Goal: Task Accomplishment & Management: Manage account settings

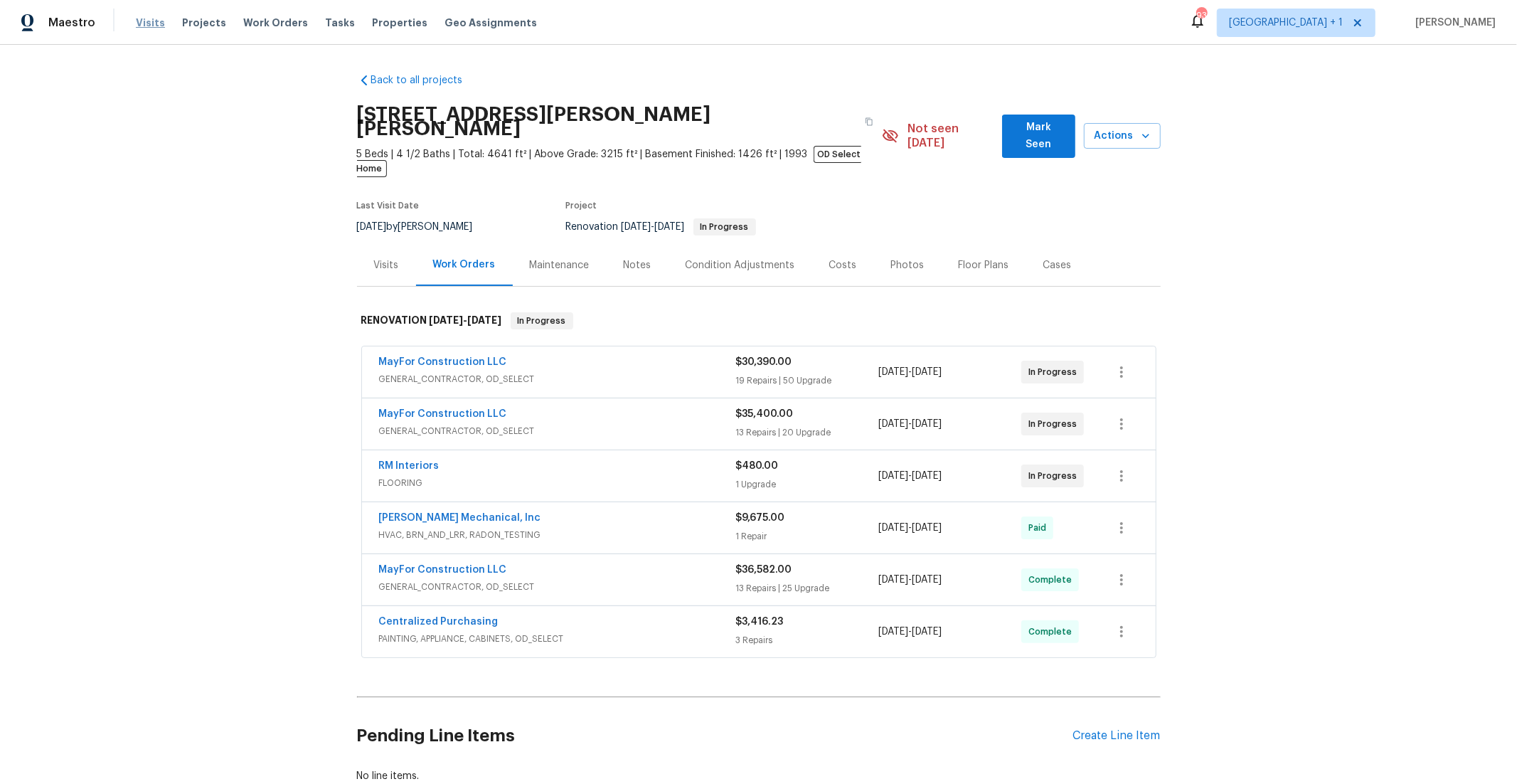
click at [145, 19] on span "Visits" at bounding box center [150, 23] width 29 height 15
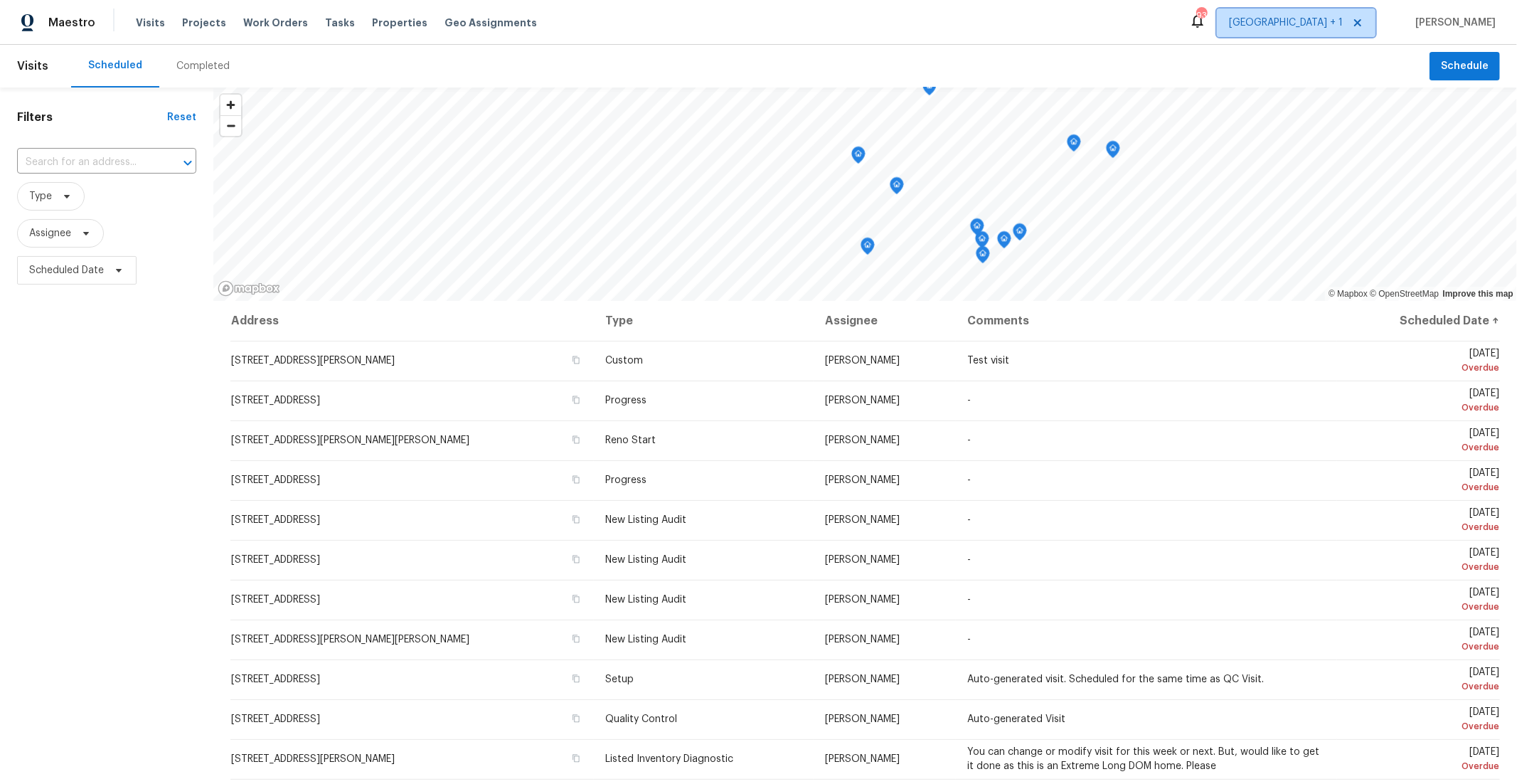
click at [1361, 25] on icon at bounding box center [1359, 23] width 7 height 7
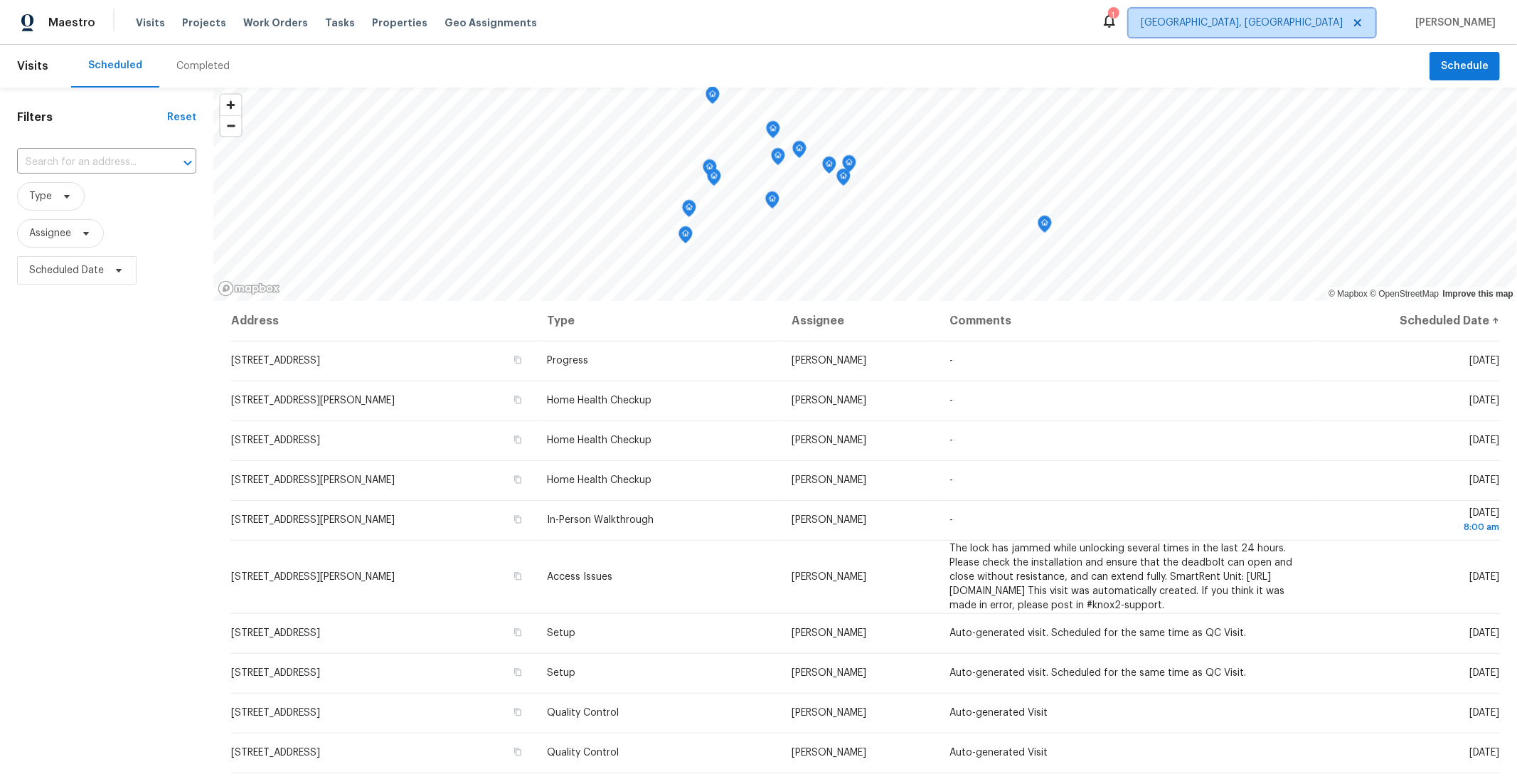
click at [1364, 22] on icon at bounding box center [1358, 23] width 12 height 12
click at [1329, 25] on span "[GEOGRAPHIC_DATA], [GEOGRAPHIC_DATA]" at bounding box center [1242, 23] width 202 height 15
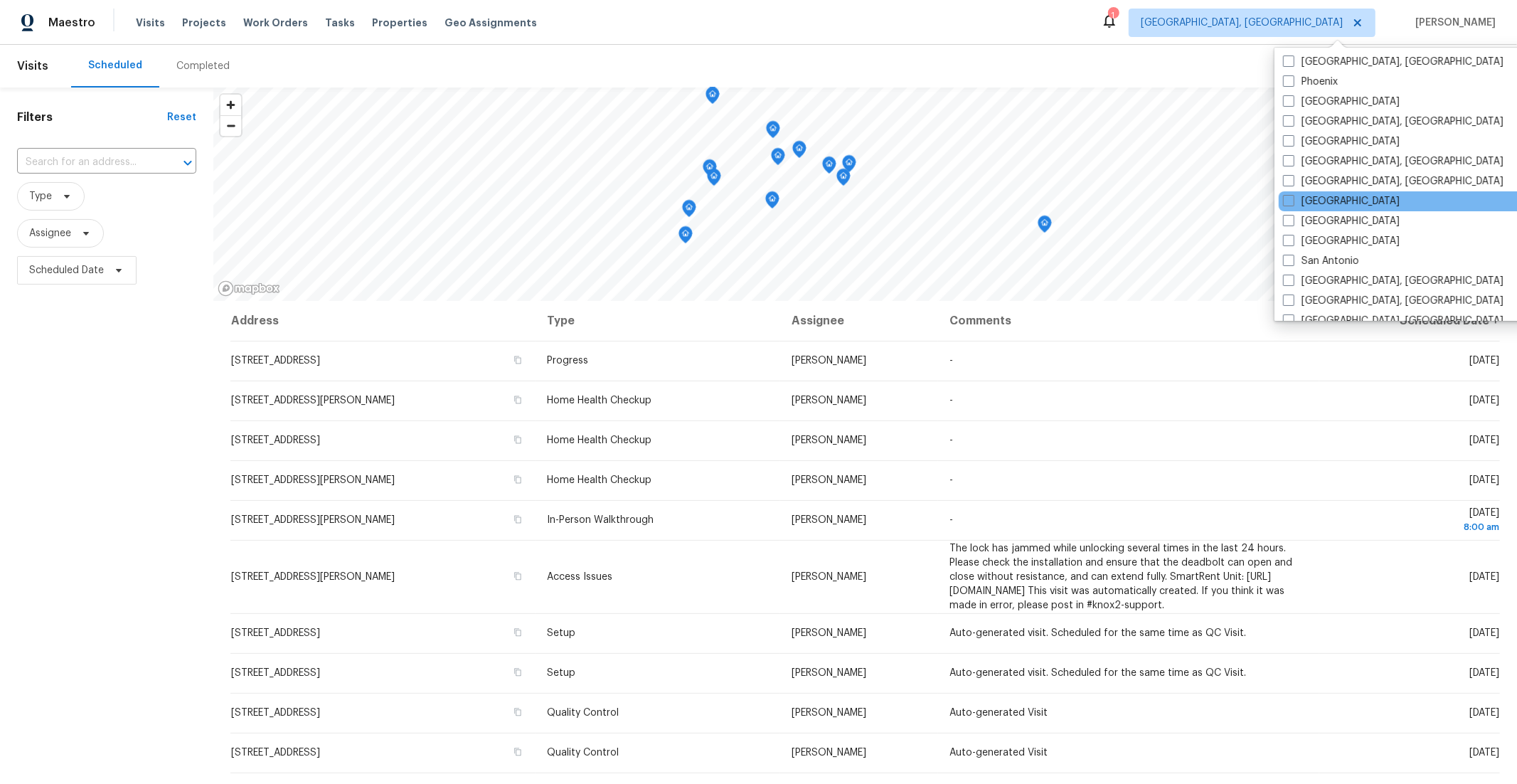
scroll to position [820, 0]
drag, startPoint x: 1307, startPoint y: 253, endPoint x: 1287, endPoint y: 184, distance: 71.8
click at [1307, 253] on label "San Antonio" at bounding box center [1321, 260] width 76 height 15
click at [1293, 253] on input "San Antonio" at bounding box center [1288, 257] width 9 height 9
checkbox input "true"
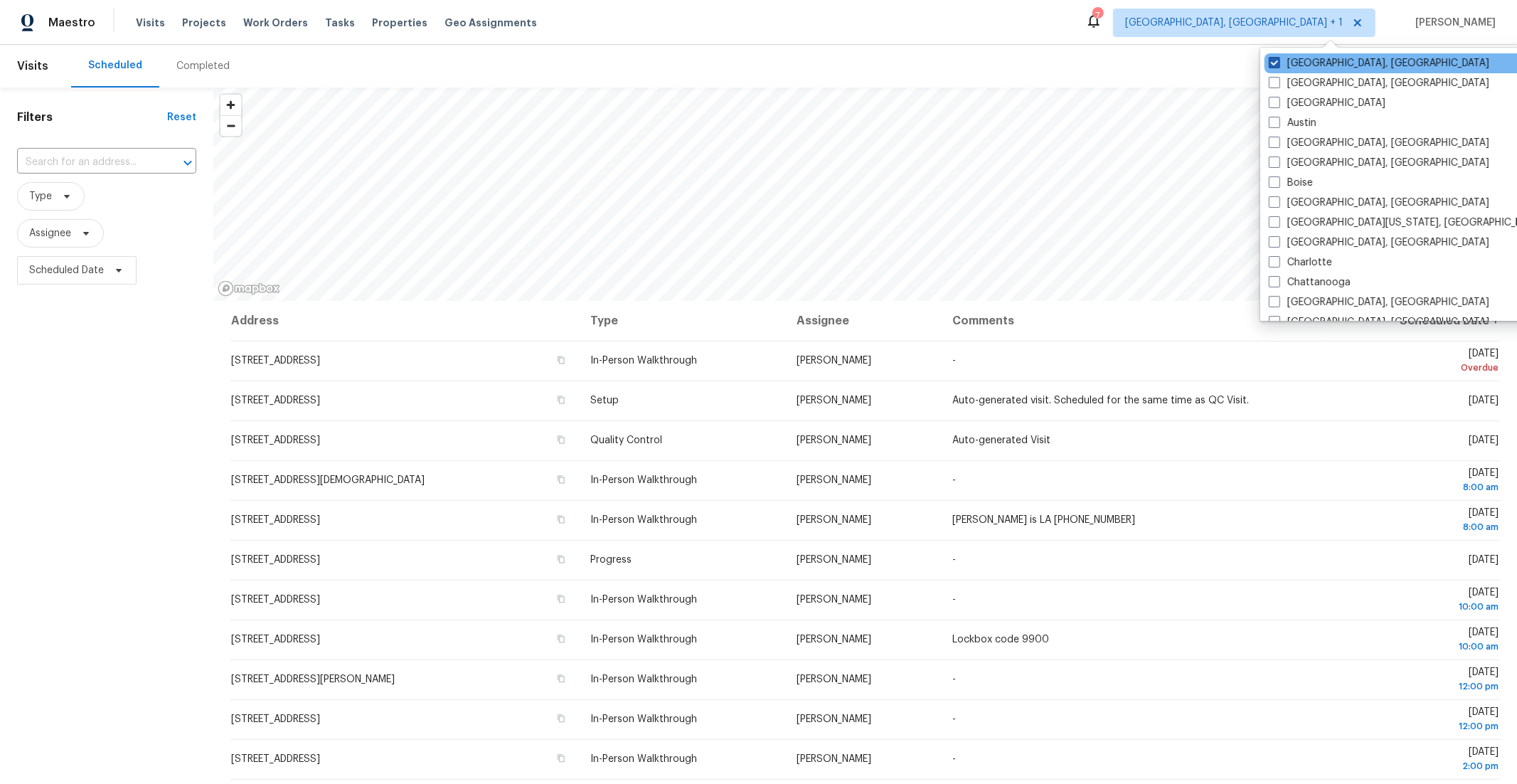
click at [1274, 60] on span at bounding box center [1275, 63] width 12 height 12
click at [1274, 60] on input "[GEOGRAPHIC_DATA], [GEOGRAPHIC_DATA]" at bounding box center [1274, 61] width 9 height 9
checkbox input "false"
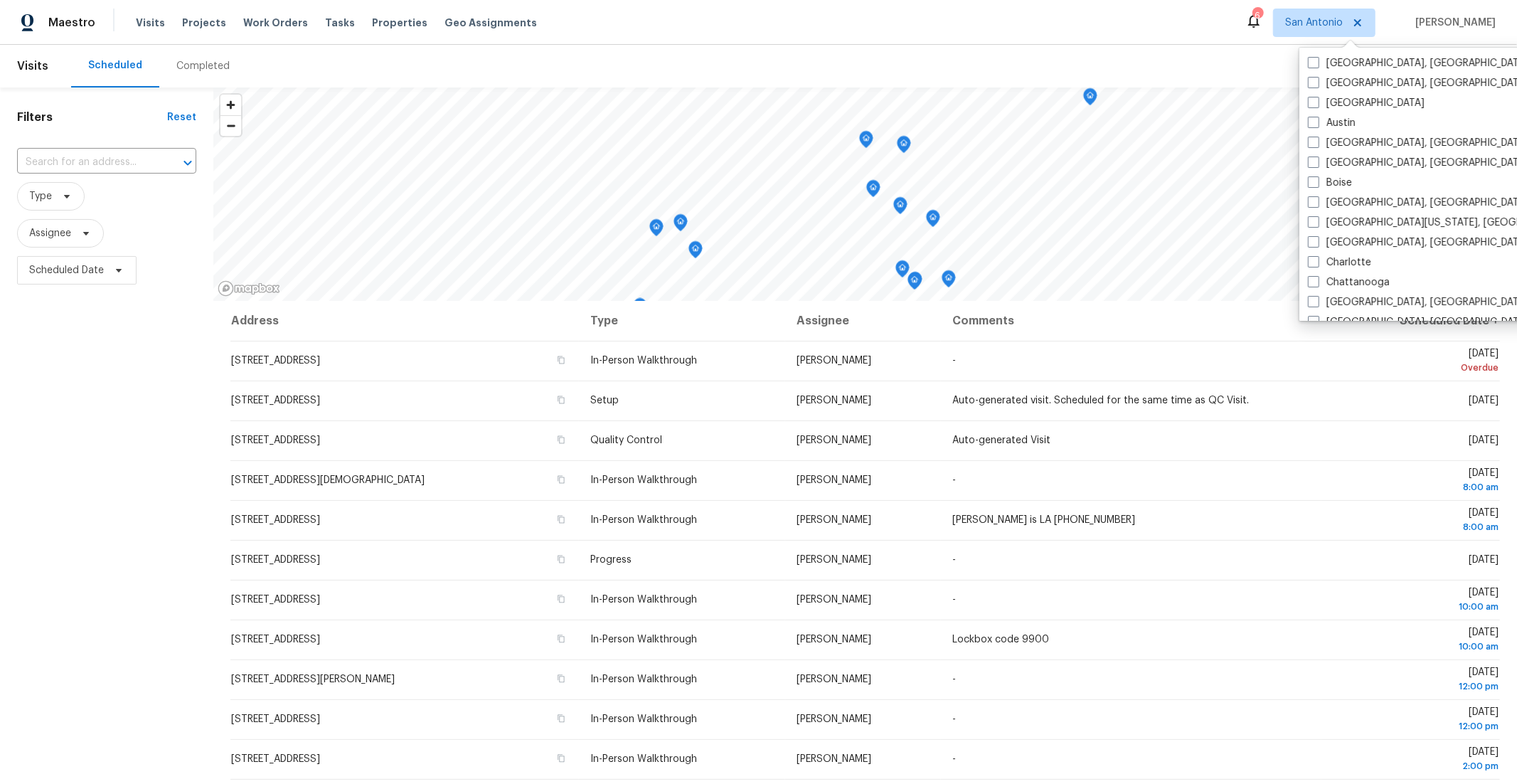
click at [154, 386] on div "Filters Reset ​ Type Assignee Scheduled Date" at bounding box center [107, 507] width 213 height 840
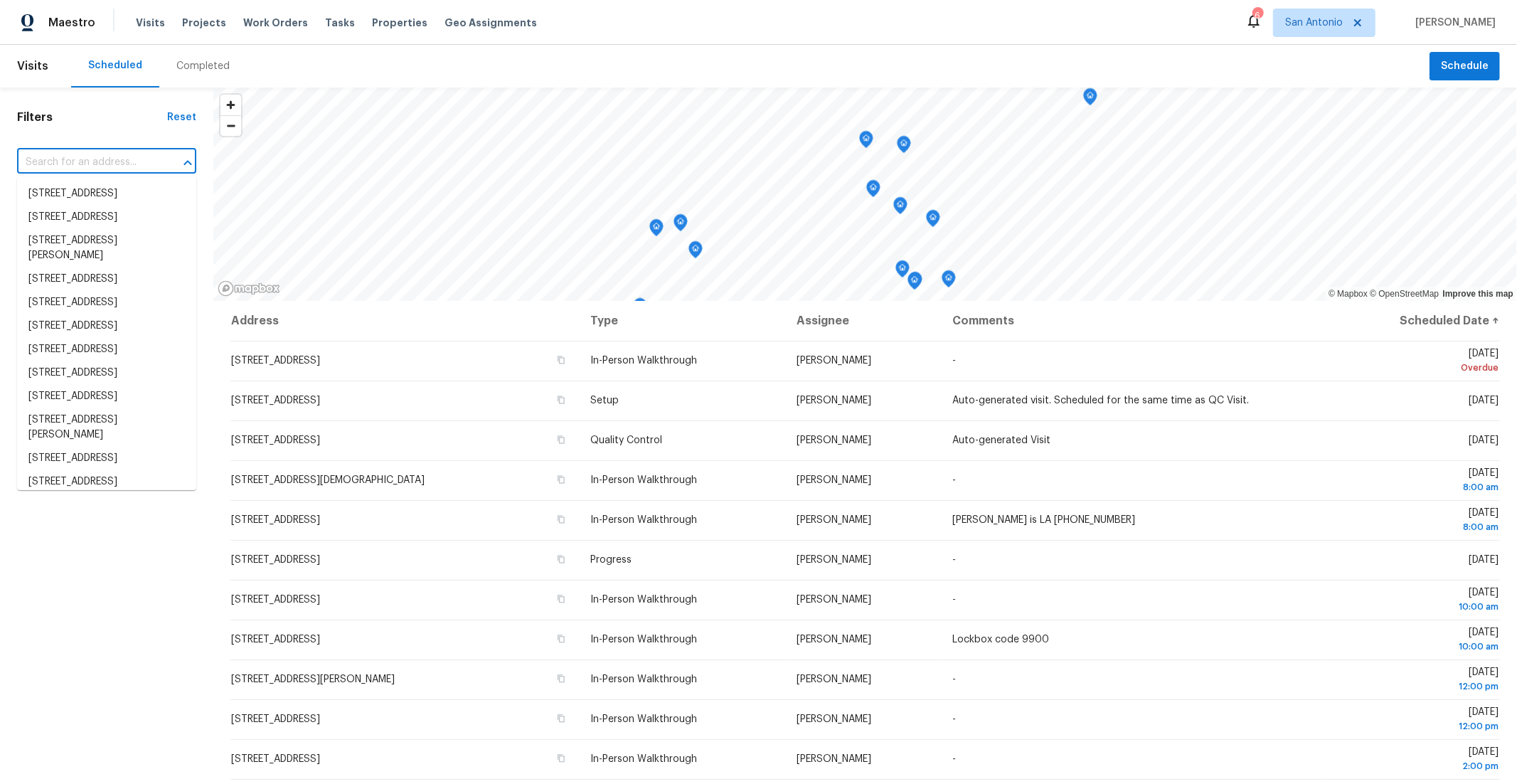
click at [106, 165] on input "text" at bounding box center [87, 162] width 139 height 22
type input "105 l"
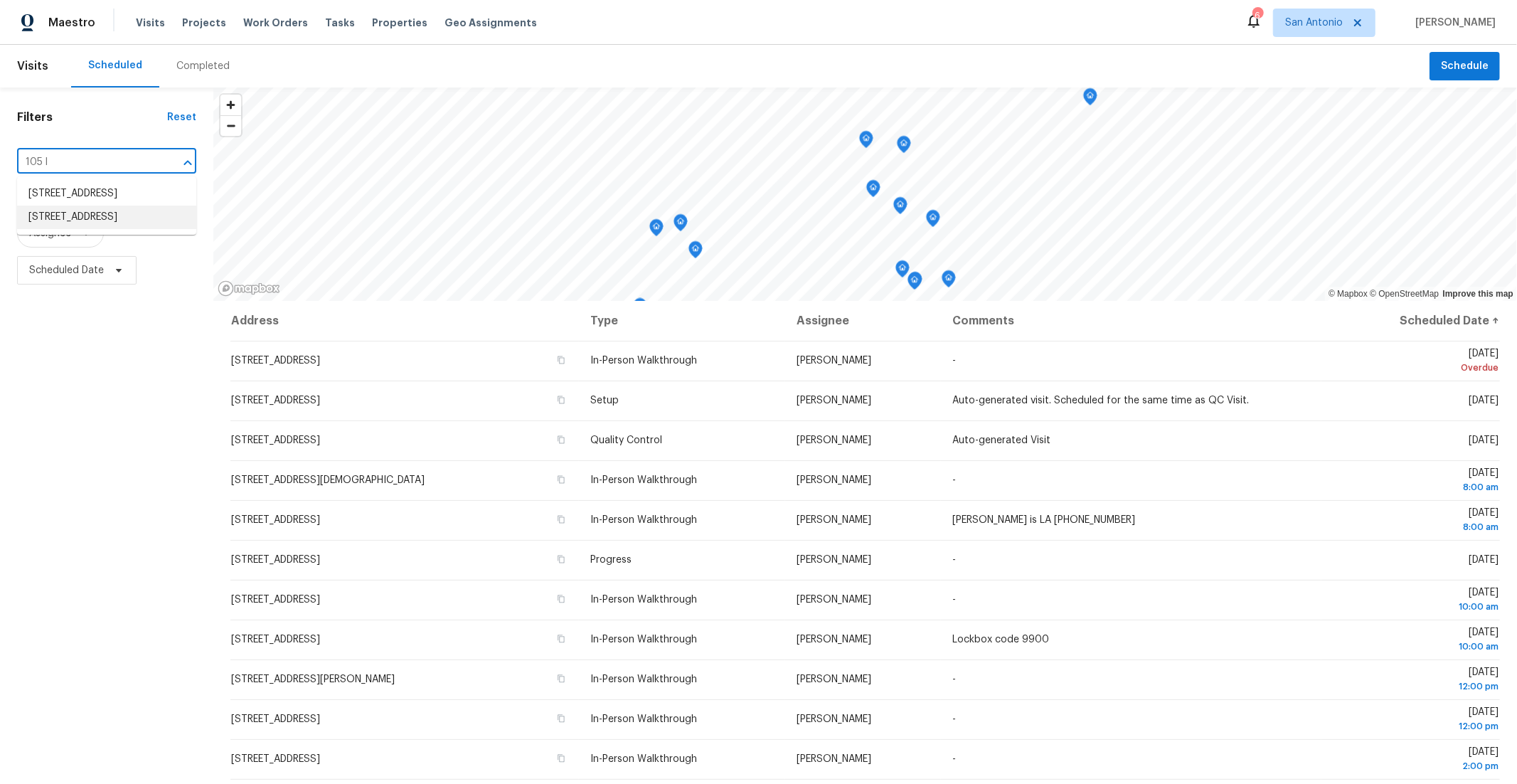
click at [83, 229] on li "[STREET_ADDRESS]" at bounding box center [107, 218] width 179 height 24
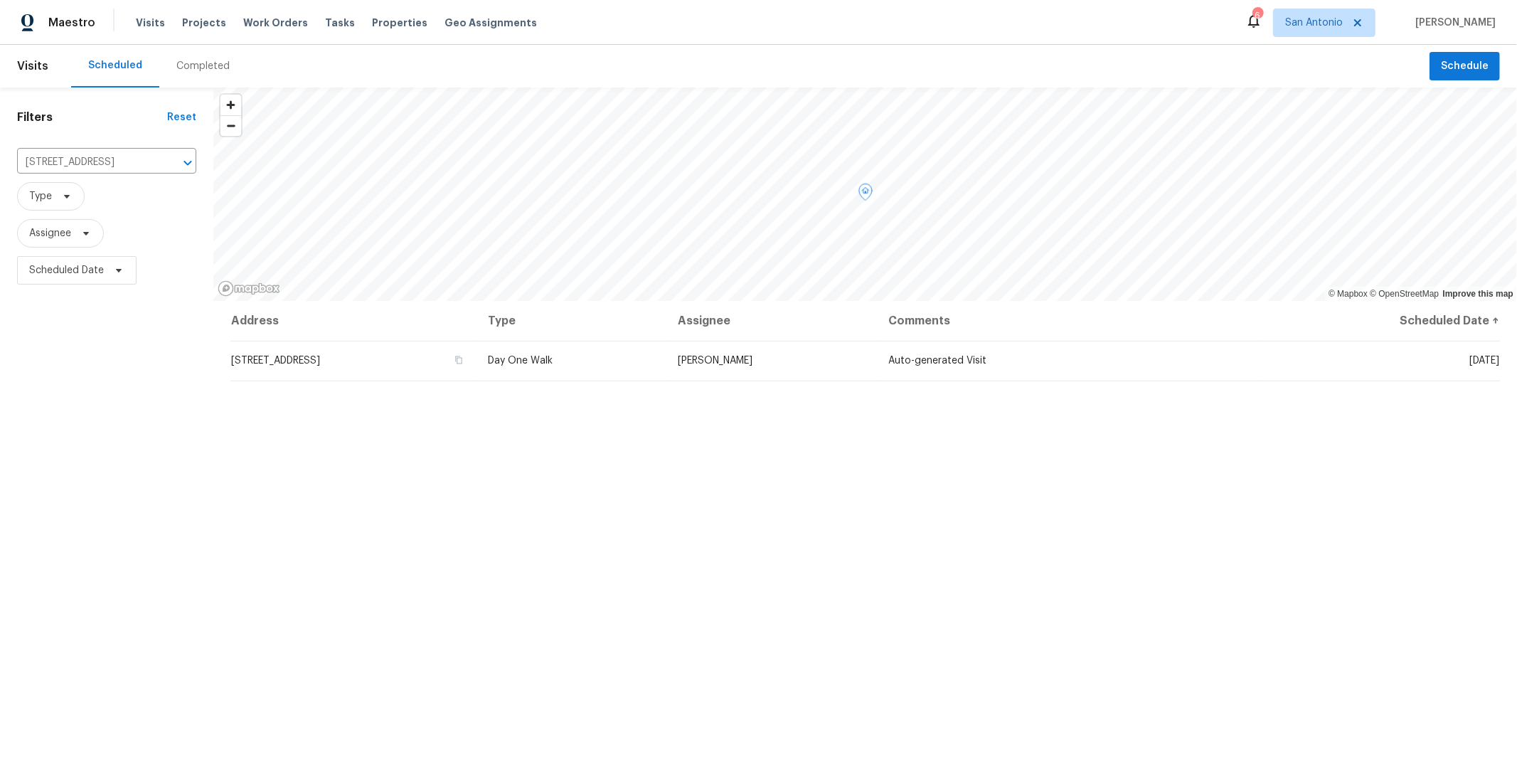
click at [294, 358] on span "[STREET_ADDRESS]" at bounding box center [276, 361] width 89 height 10
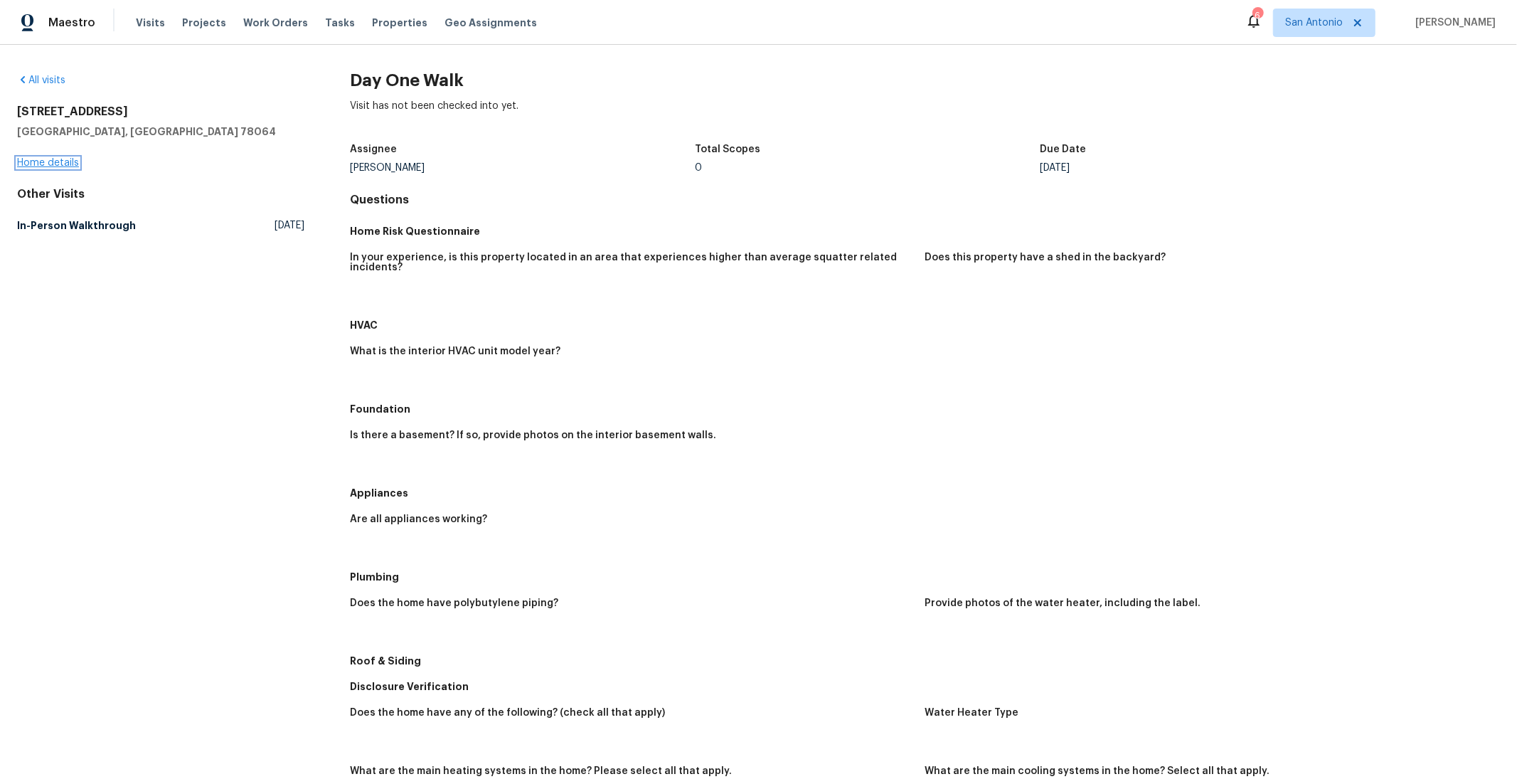
click at [46, 163] on link "Home details" at bounding box center [48, 162] width 62 height 10
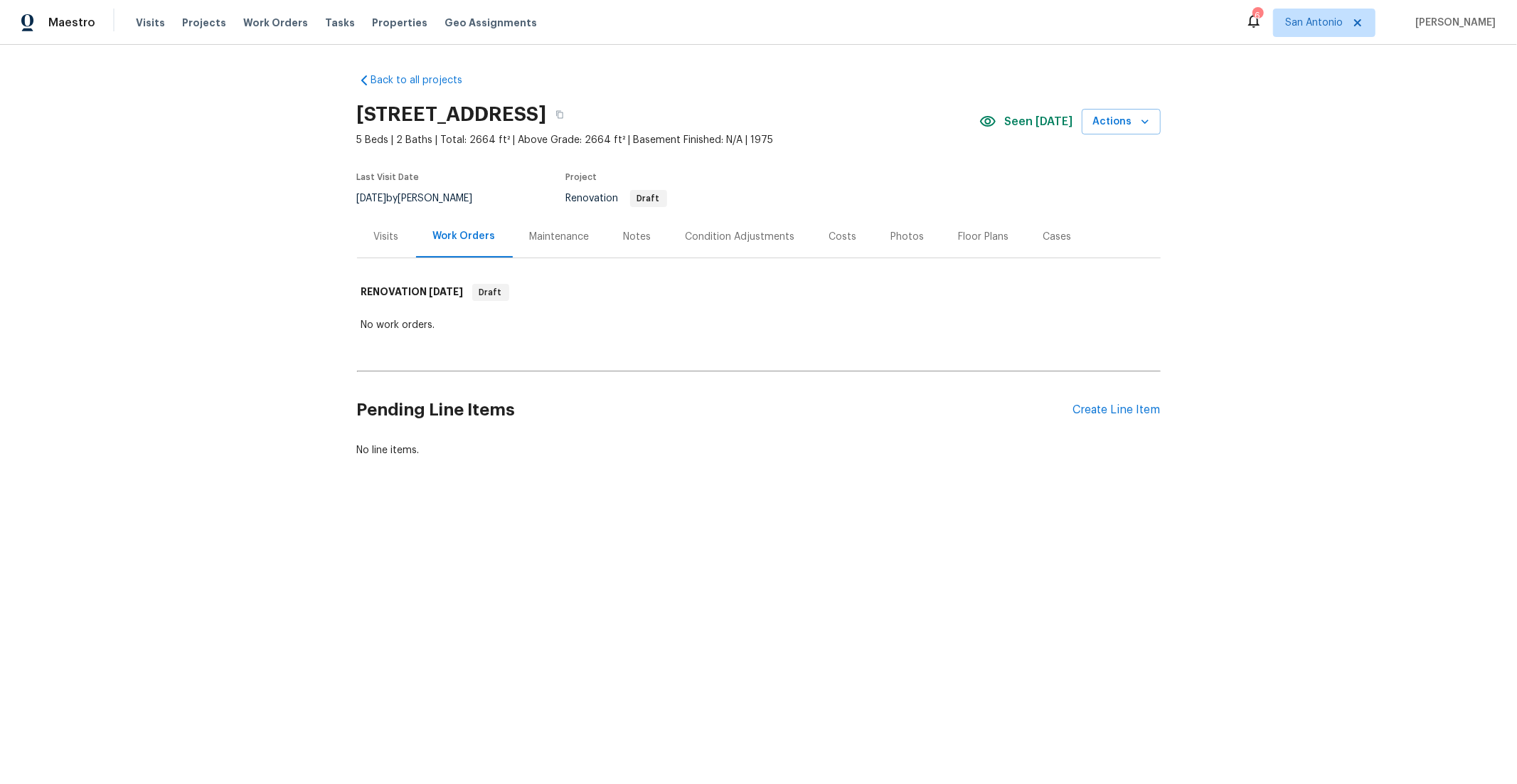
click at [384, 236] on div "Visits" at bounding box center [386, 237] width 25 height 15
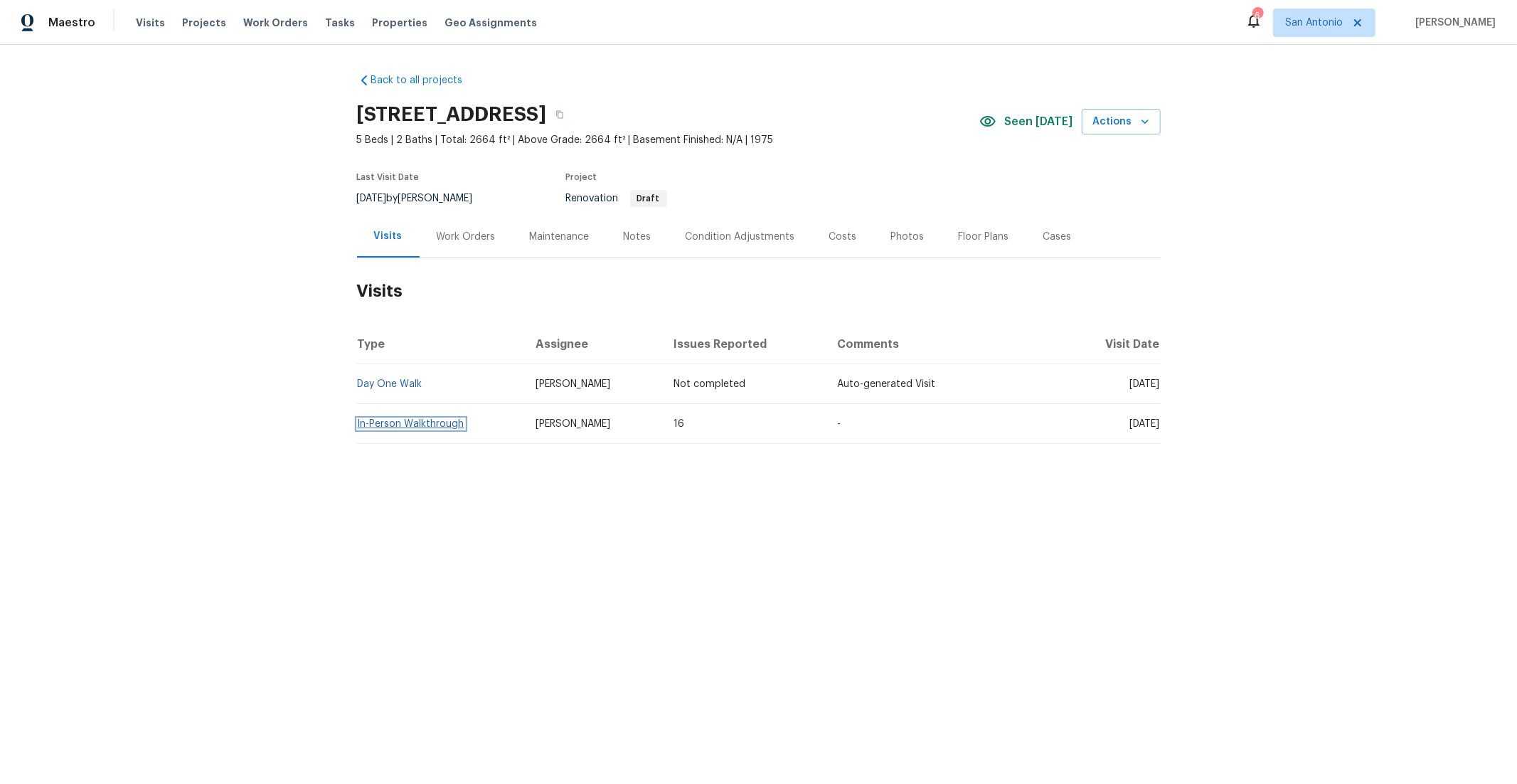
click at [418, 424] on link "In-Person Walkthrough" at bounding box center [411, 423] width 107 height 10
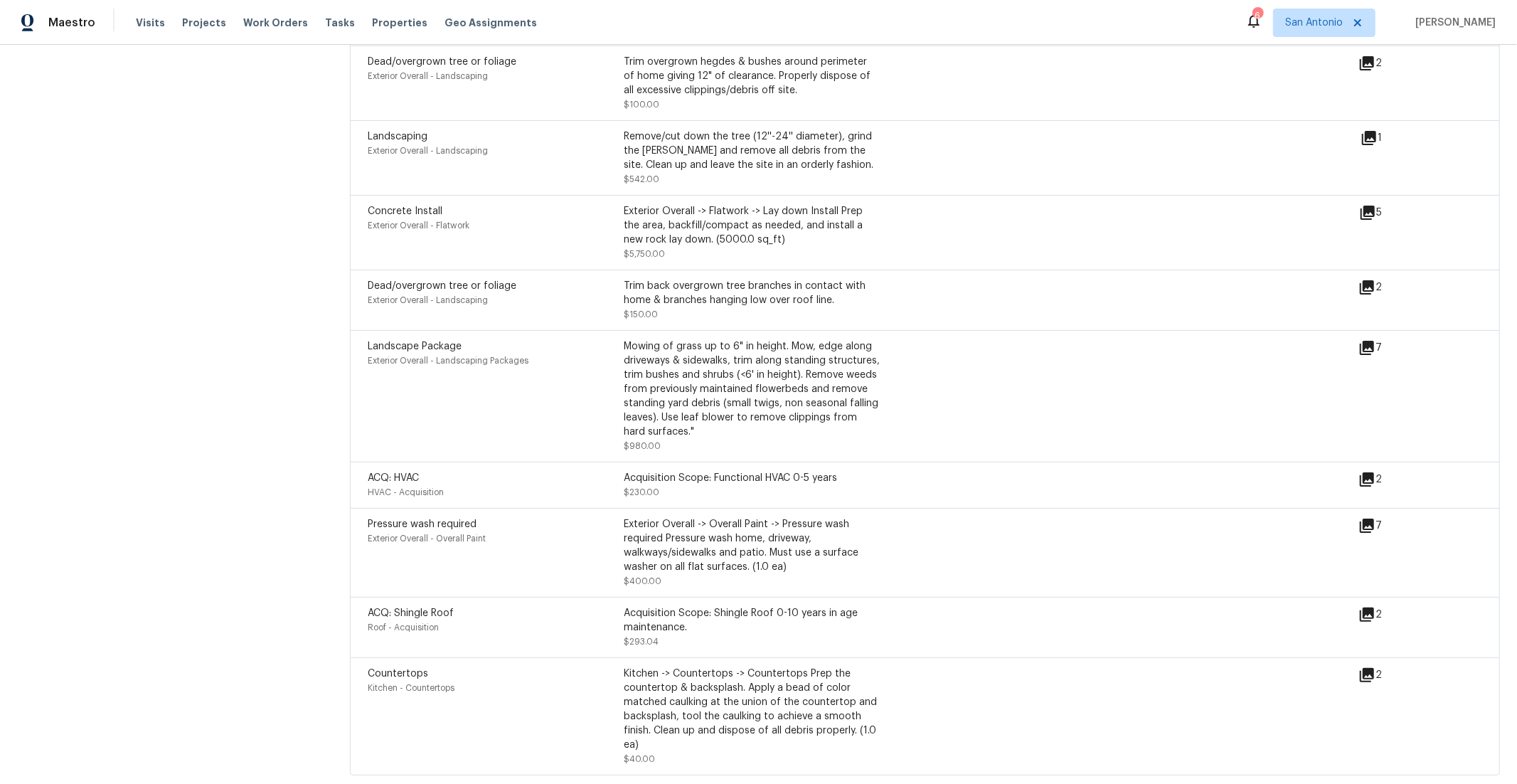
scroll to position [4100, 0]
